Goal: Transaction & Acquisition: Purchase product/service

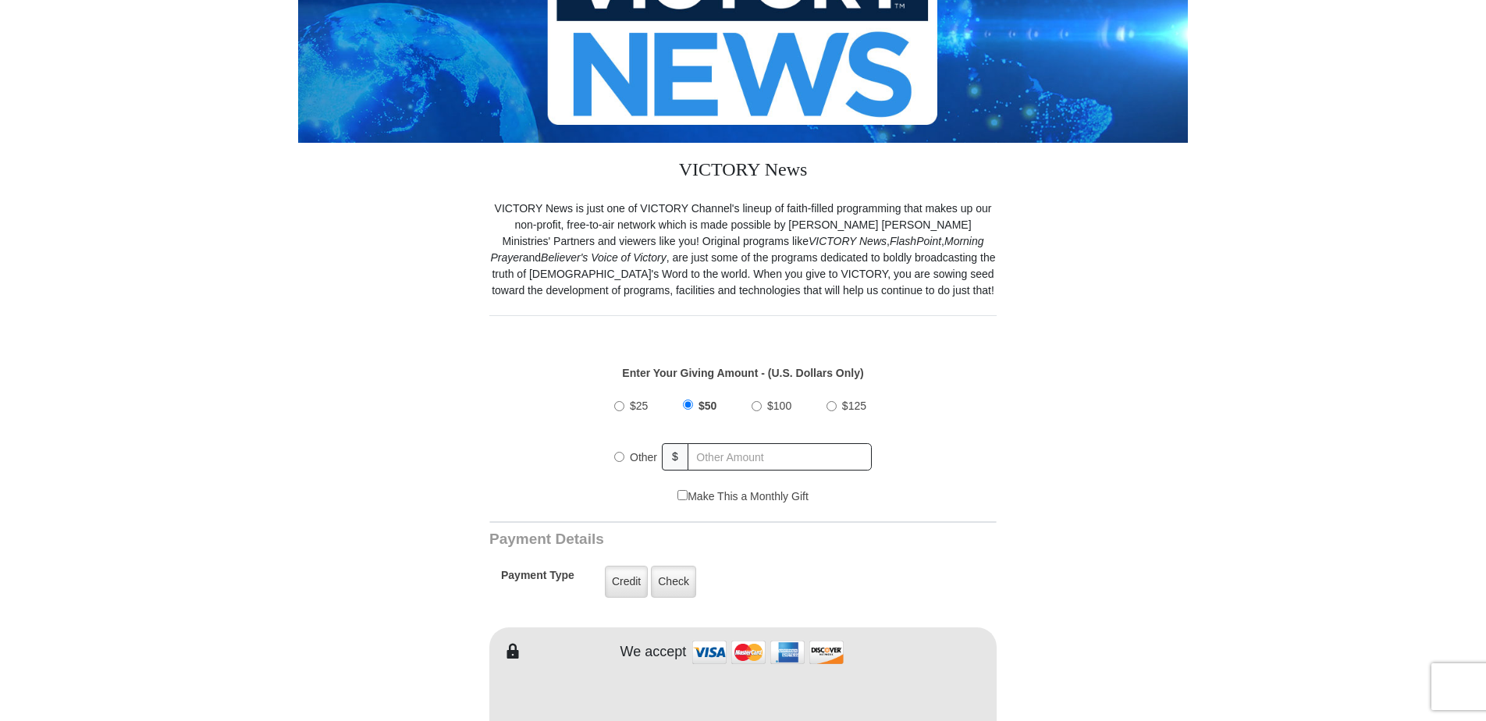
scroll to position [390, 0]
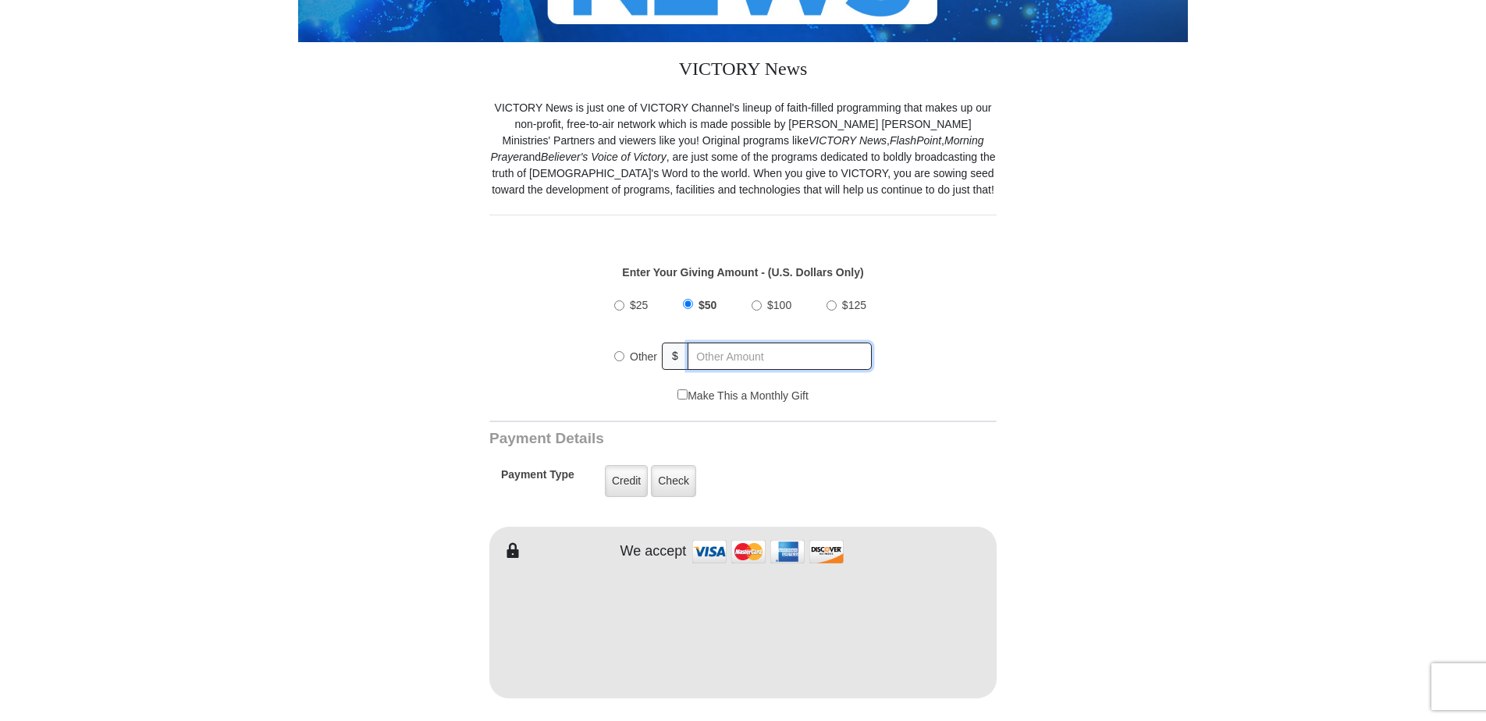
radio input "true"
click at [754, 352] on input "text" at bounding box center [780, 356] width 183 height 27
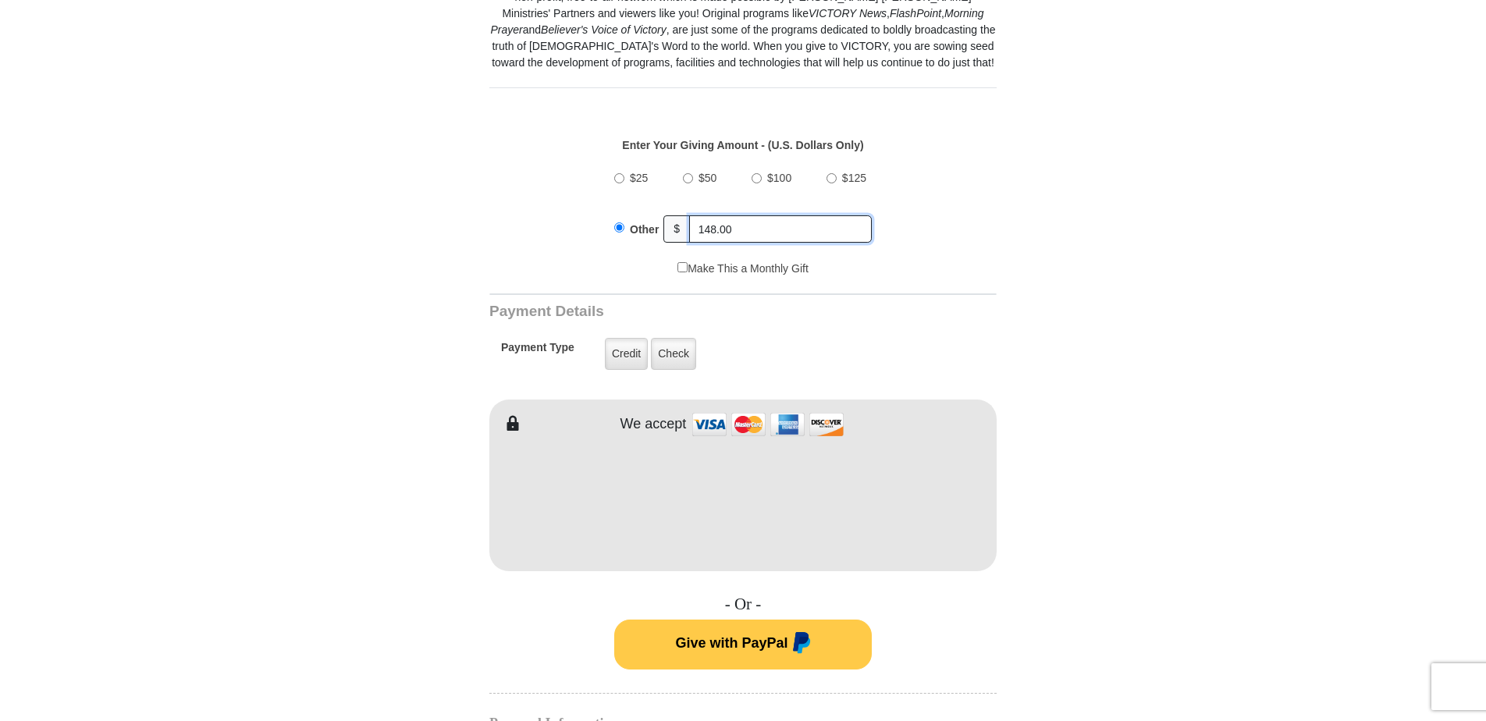
scroll to position [546, 0]
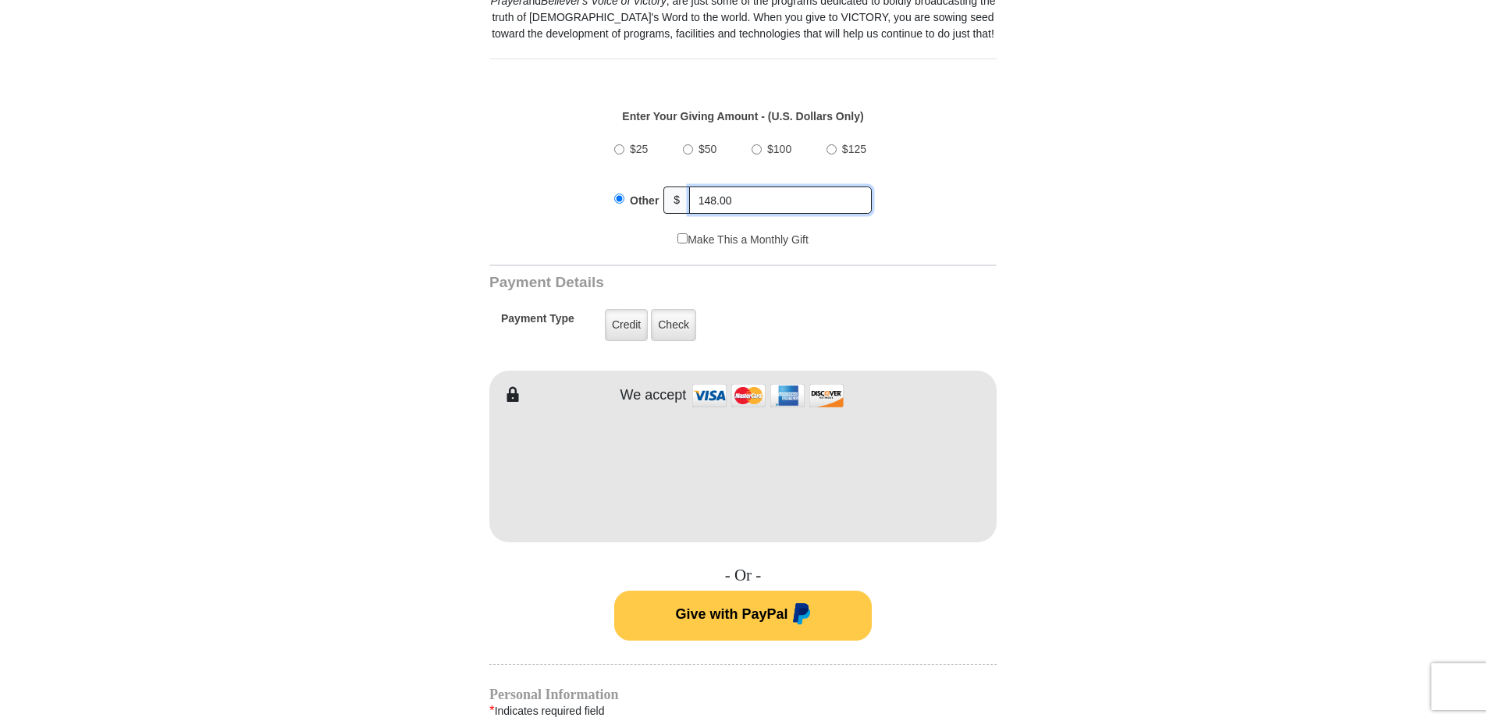
type input "148.00"
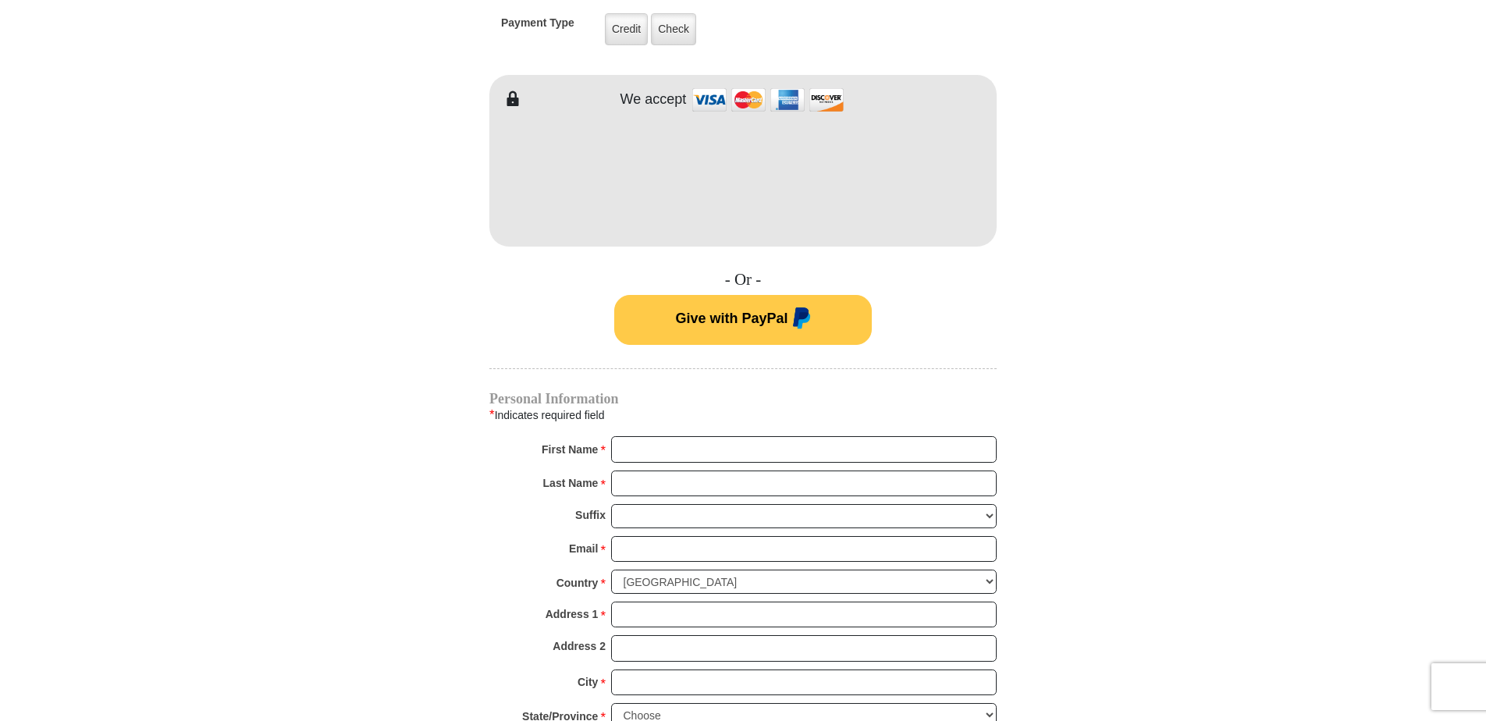
scroll to position [858, 0]
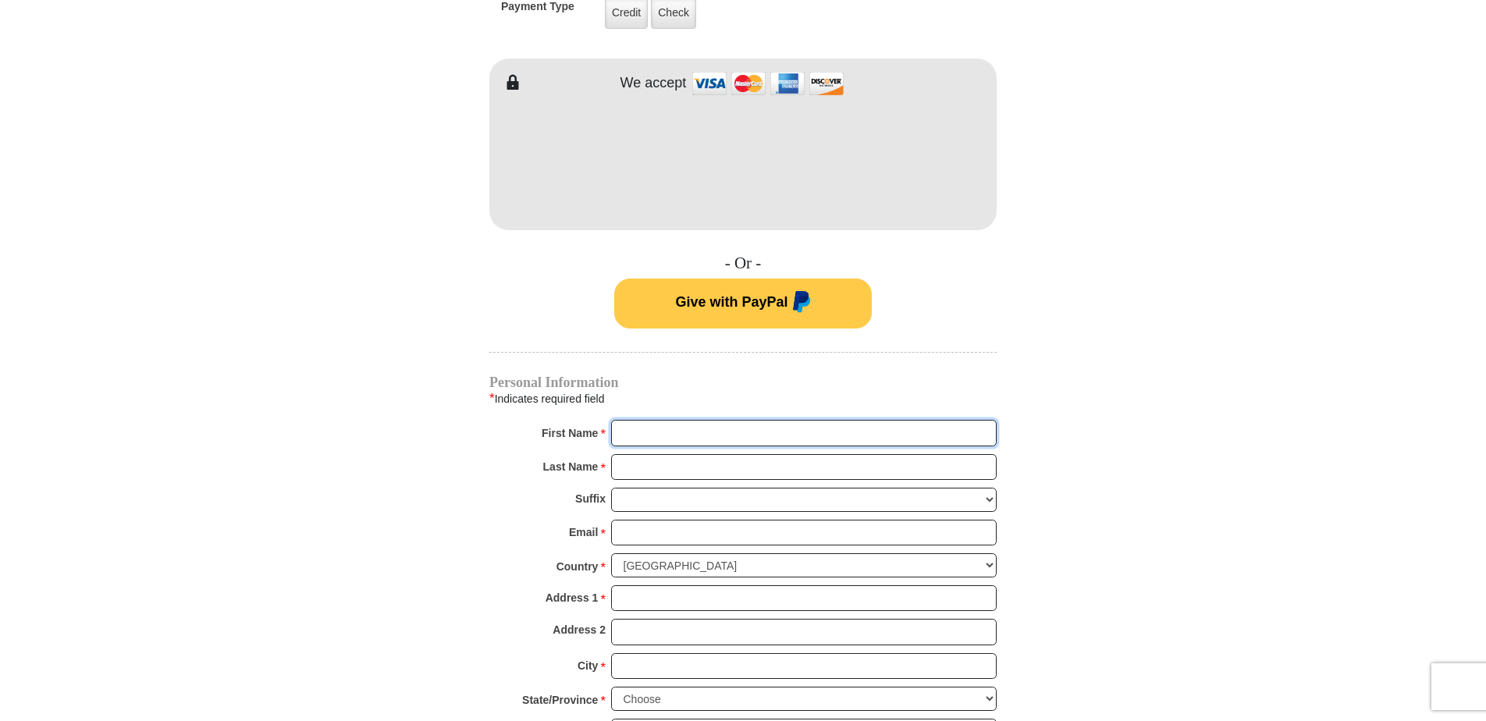
click at [650, 430] on input "First Name *" at bounding box center [804, 433] width 386 height 27
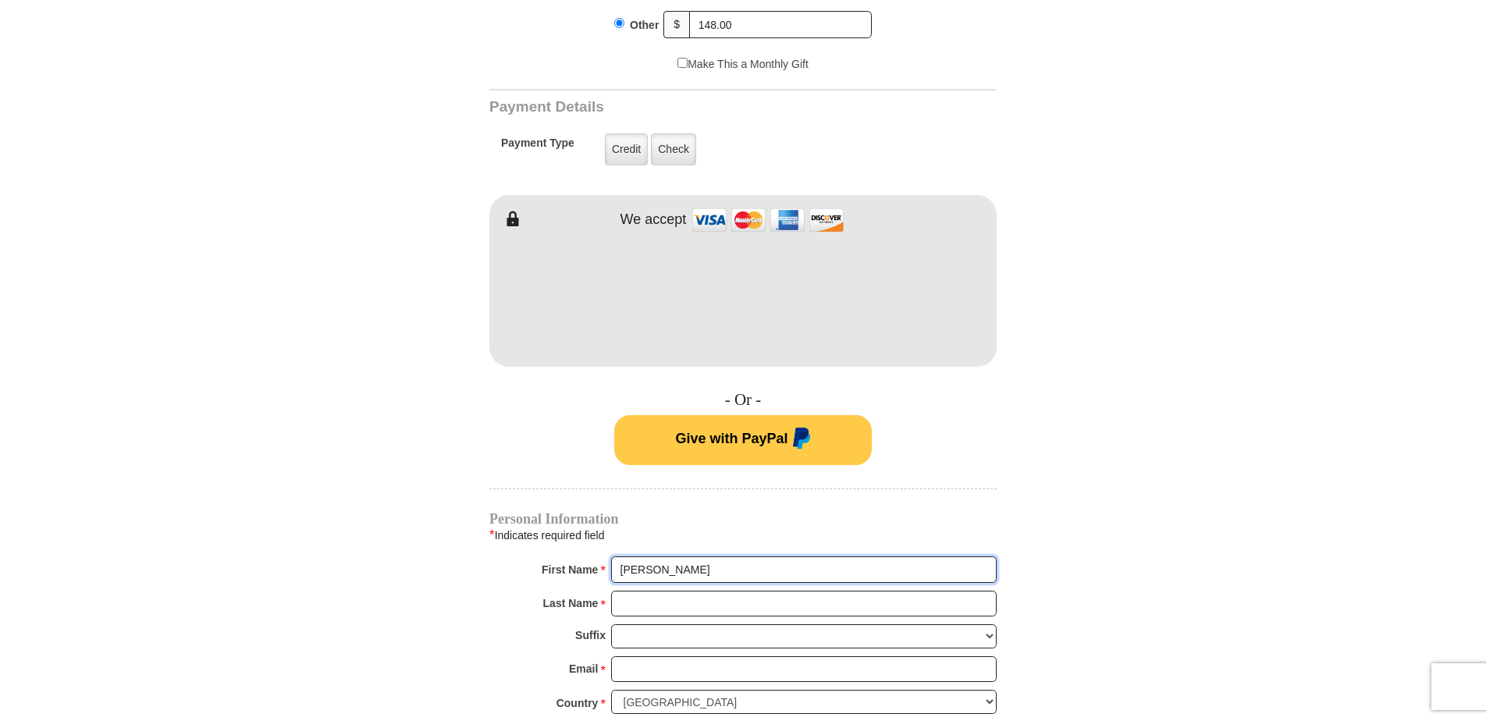
scroll to position [780, 0]
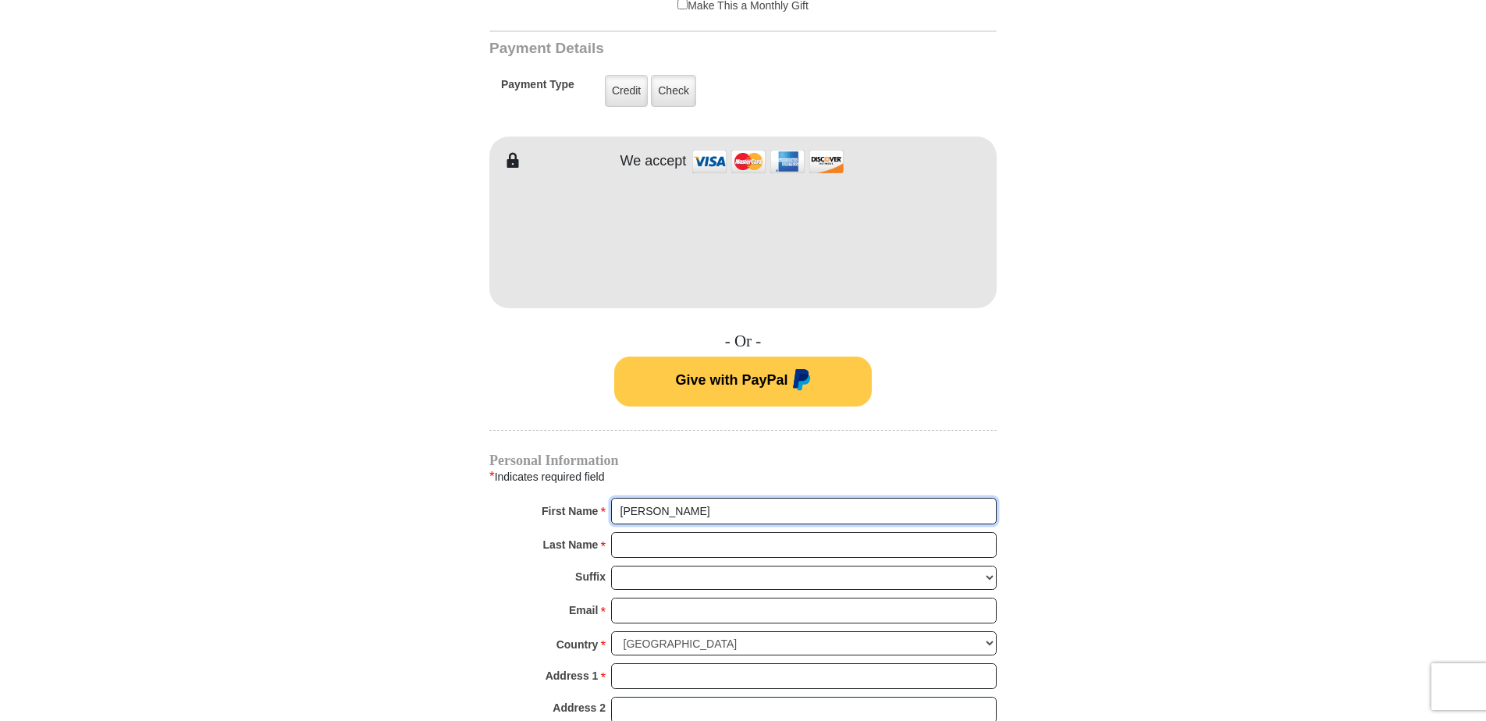
type input "[PERSON_NAME]"
click at [650, 553] on input "Last Name *" at bounding box center [804, 545] width 386 height 27
type input "[PERSON_NAME]"
click at [645, 612] on input "Email *" at bounding box center [804, 611] width 386 height 27
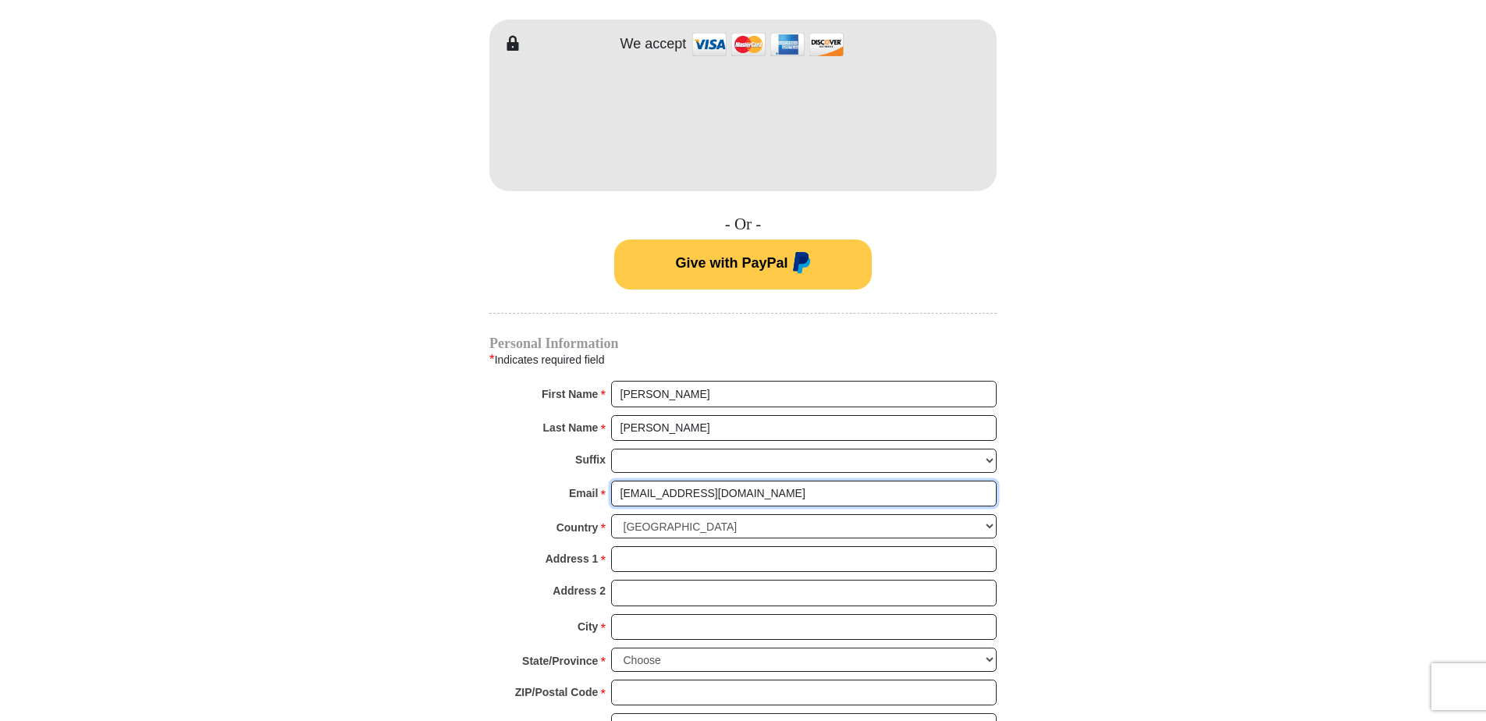
scroll to position [936, 0]
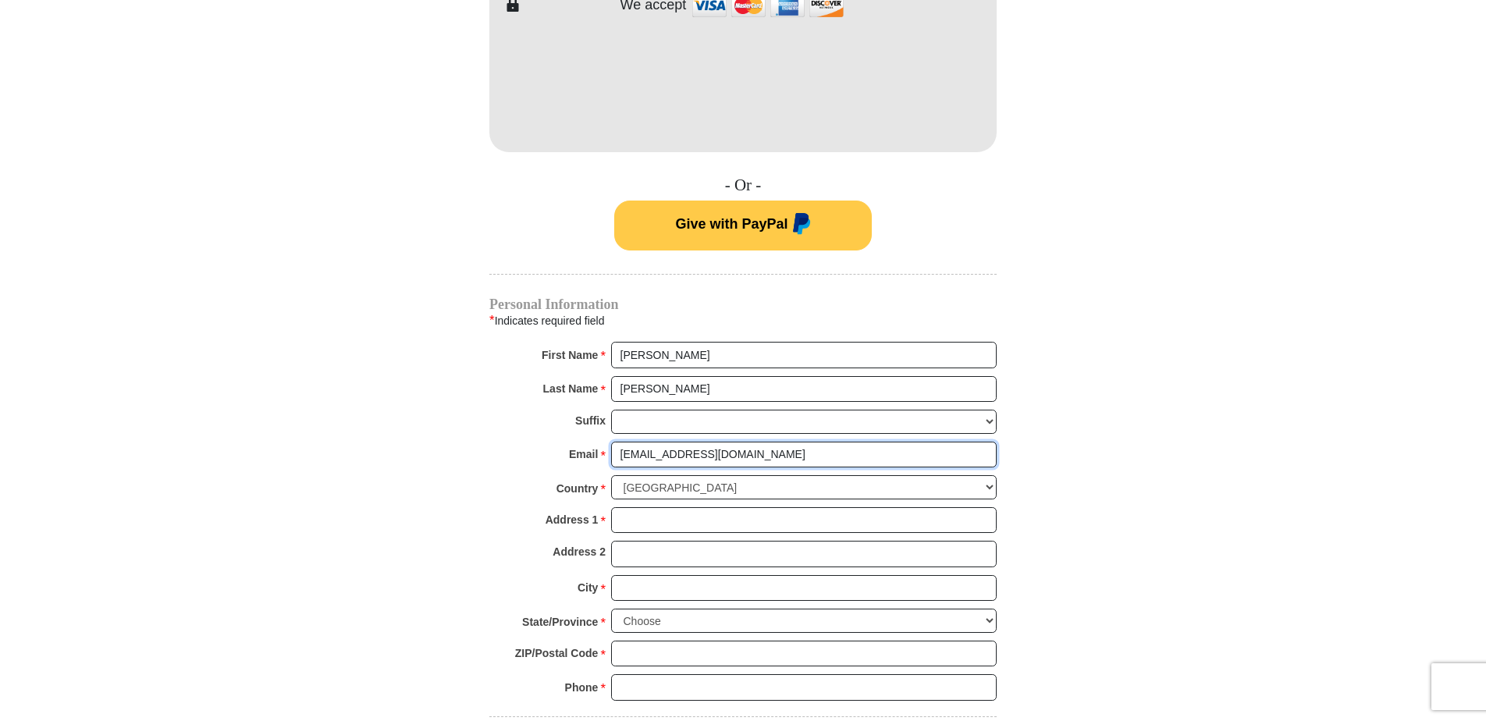
type input "[EMAIL_ADDRESS][DOMAIN_NAME]"
click at [646, 525] on input "Address 1 *" at bounding box center [804, 520] width 386 height 27
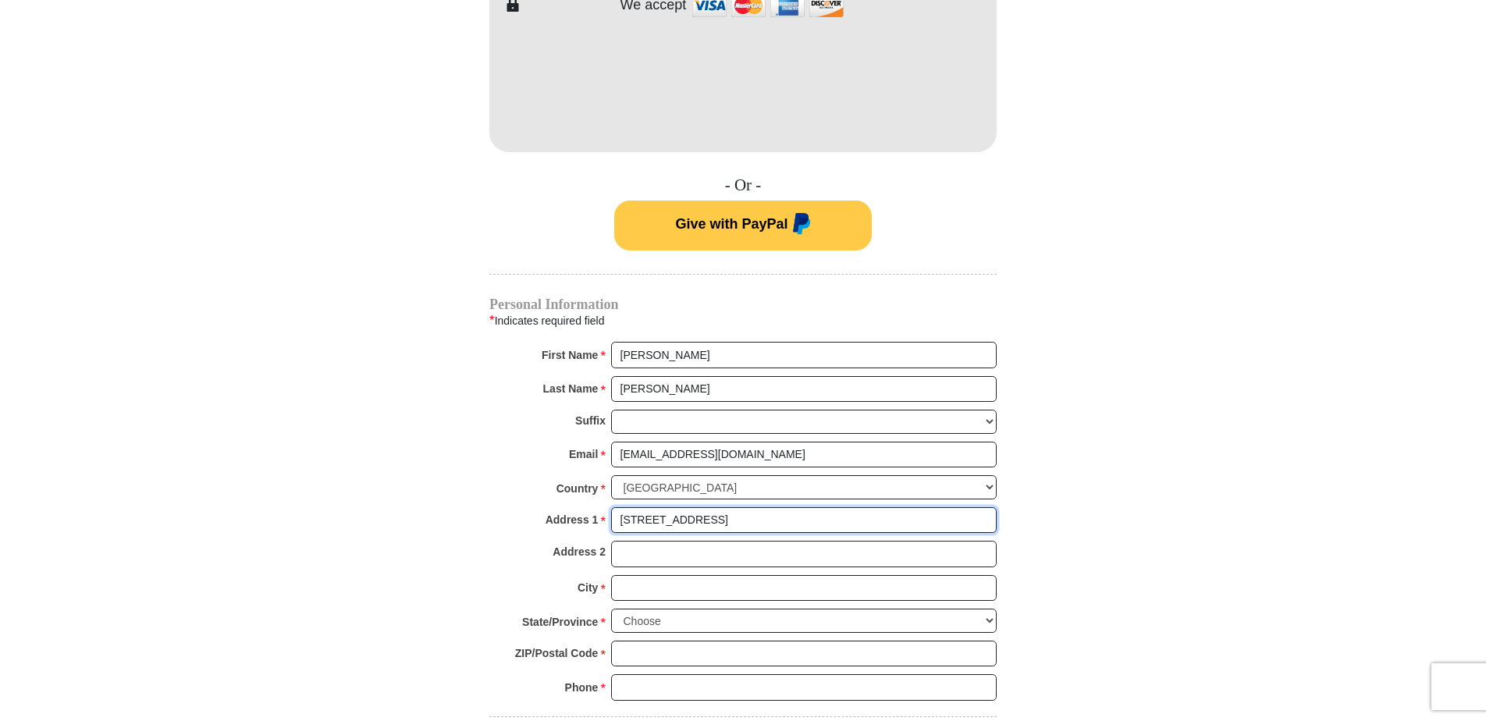
type input "[STREET_ADDRESS]"
click at [679, 592] on input "City *" at bounding box center [804, 588] width 386 height 27
type input "Maricopa"
click at [666, 619] on select "Choose [US_STATE] [US_STATE] [US_STATE] [US_STATE] [US_STATE] Armed Forces Amer…" at bounding box center [804, 621] width 386 height 24
select select "AZ"
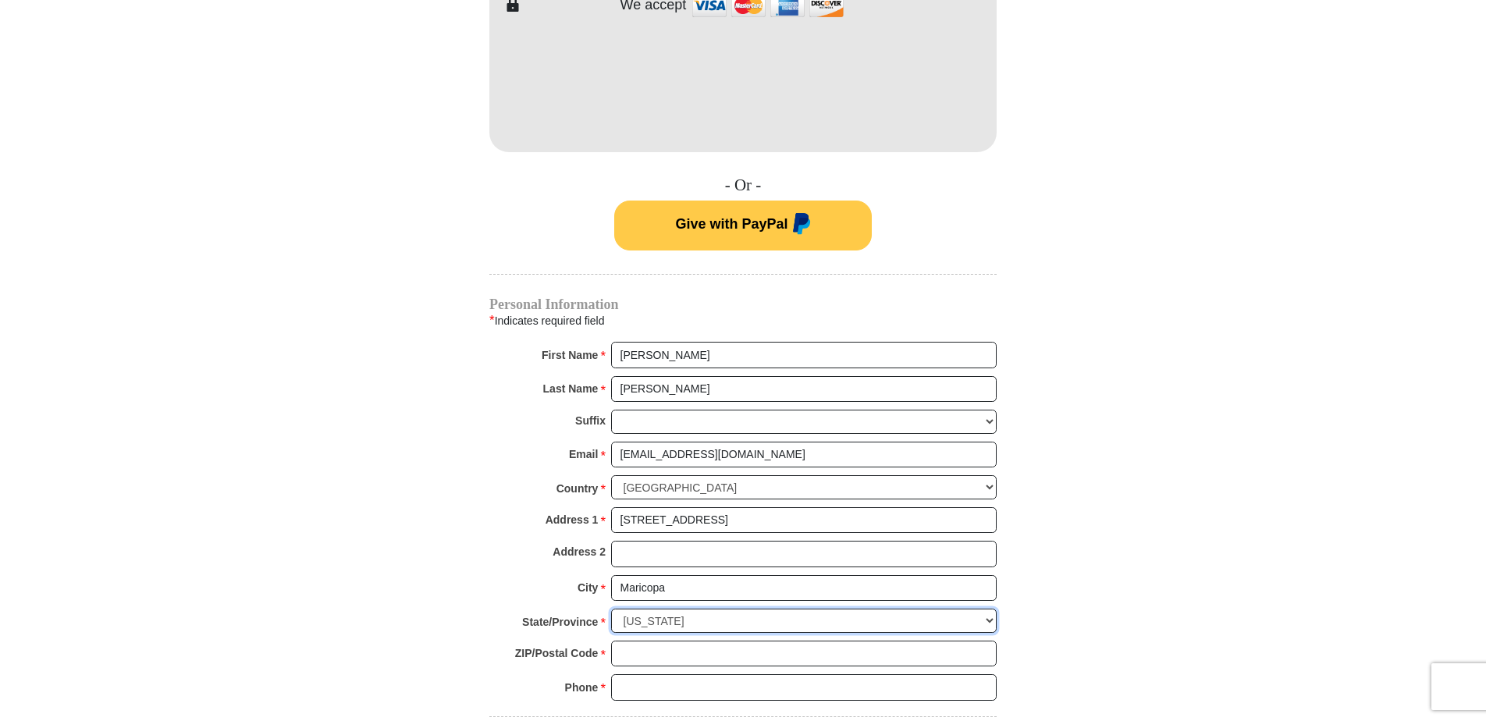
click at [611, 609] on select "Choose [US_STATE] [US_STATE] [US_STATE] [US_STATE] [US_STATE] Armed Forces Amer…" at bounding box center [804, 621] width 386 height 24
click at [633, 662] on input "ZIP/Postal Code *" at bounding box center [804, 654] width 386 height 27
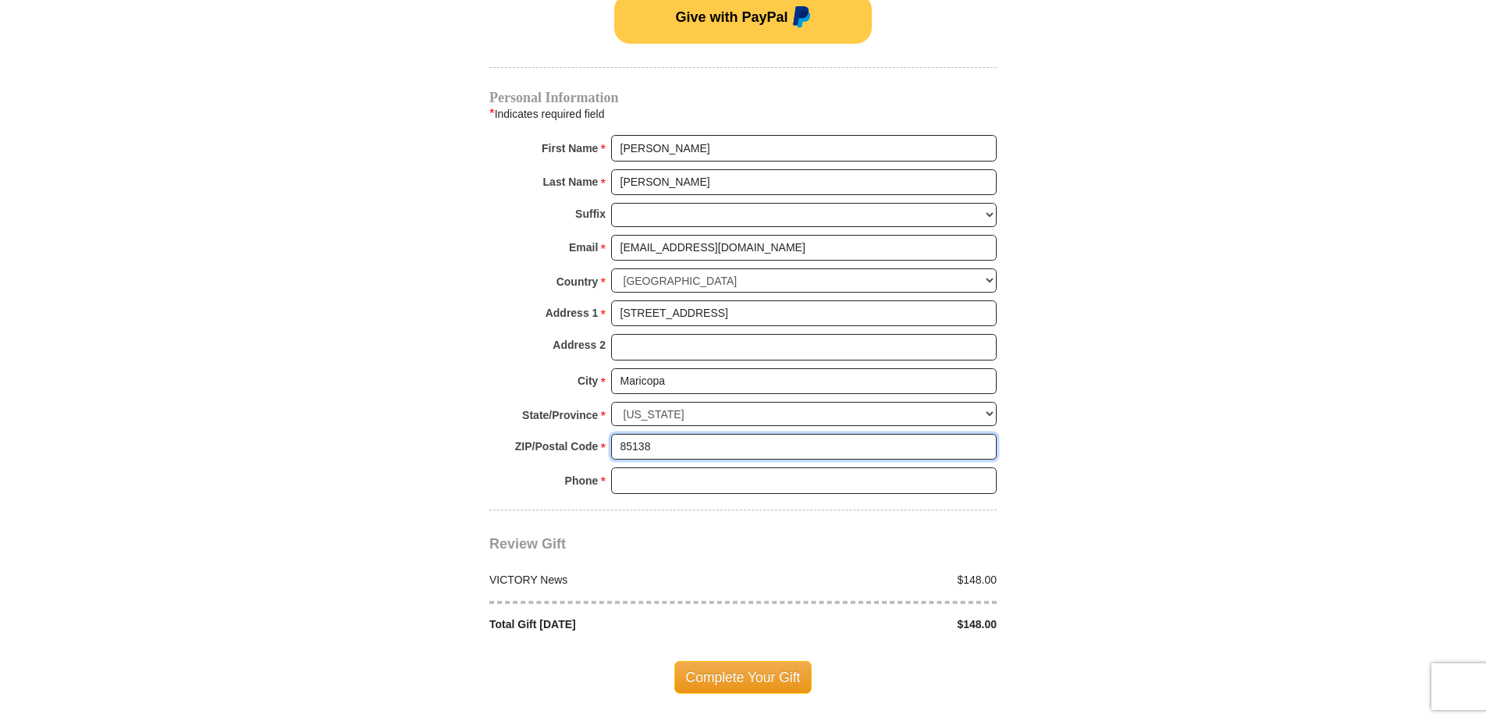
scroll to position [1171, 0]
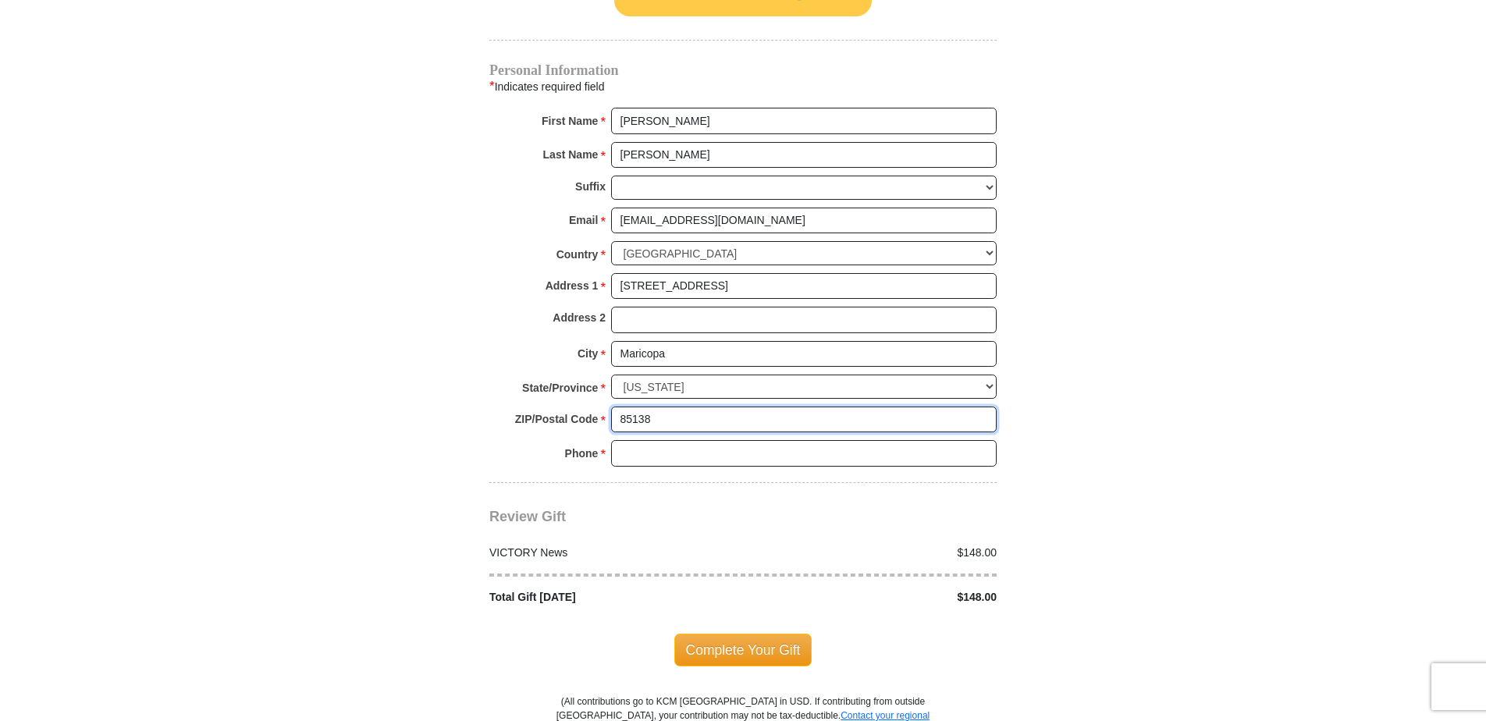
type input "85138"
click at [687, 453] on input "Phone * *" at bounding box center [804, 453] width 386 height 27
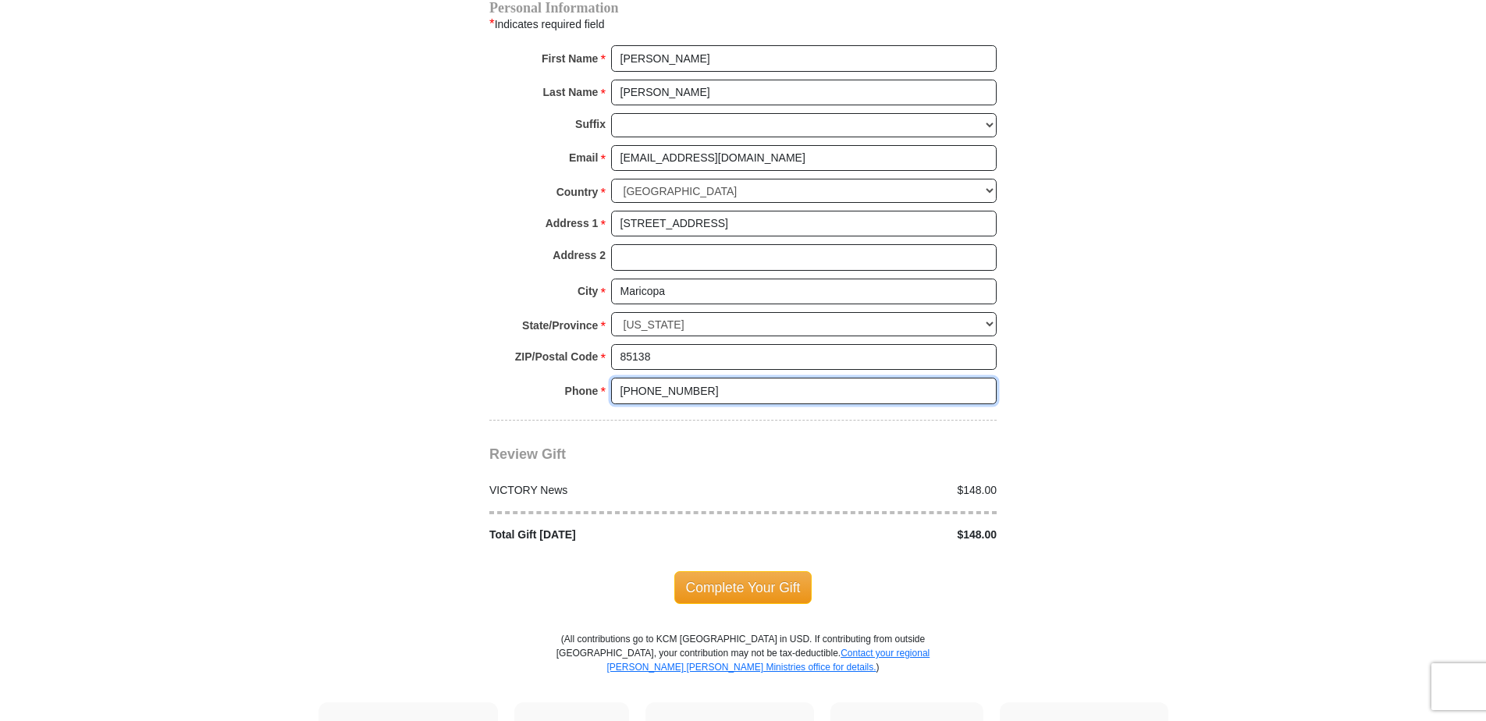
scroll to position [1249, 0]
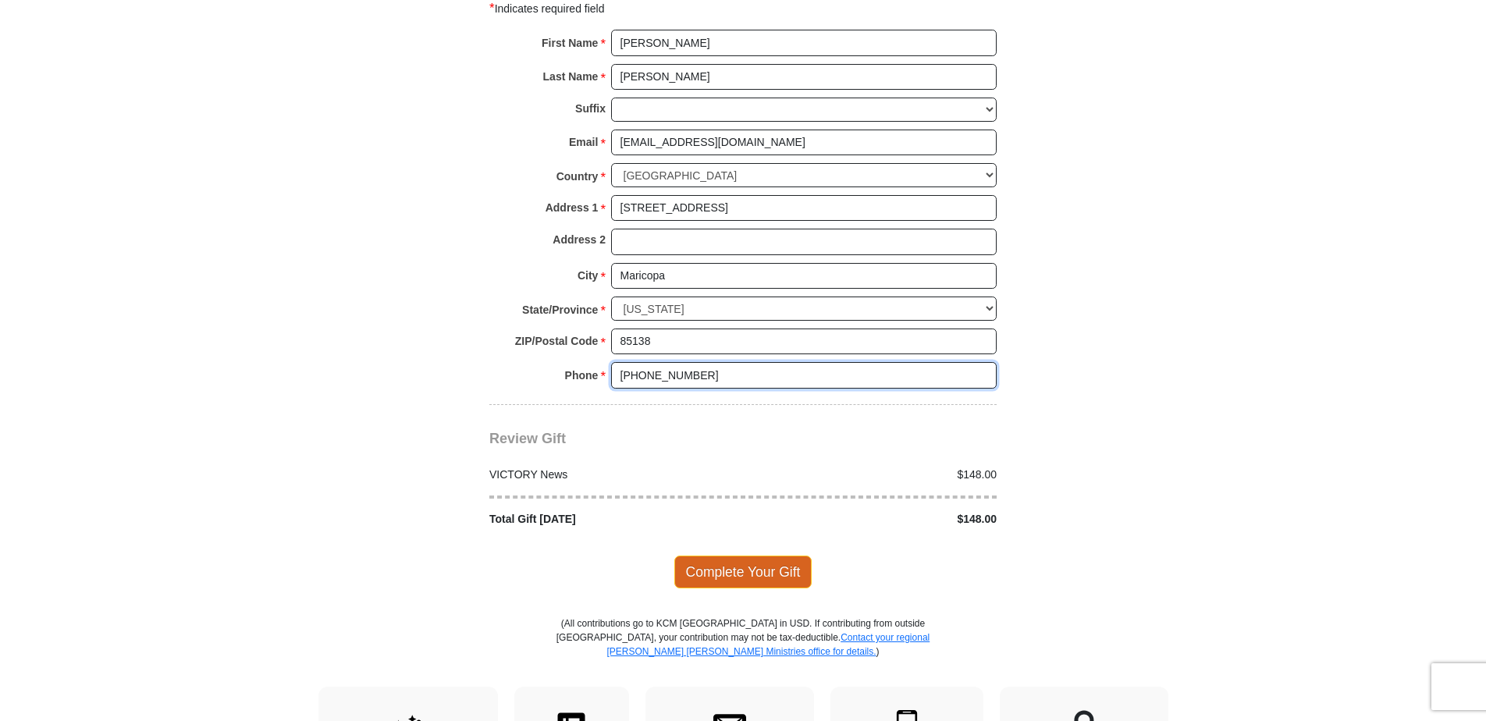
type input "[PHONE_NUMBER]"
click at [762, 572] on span "Complete Your Gift" at bounding box center [743, 572] width 138 height 33
